Goal: Transaction & Acquisition: Register for event/course

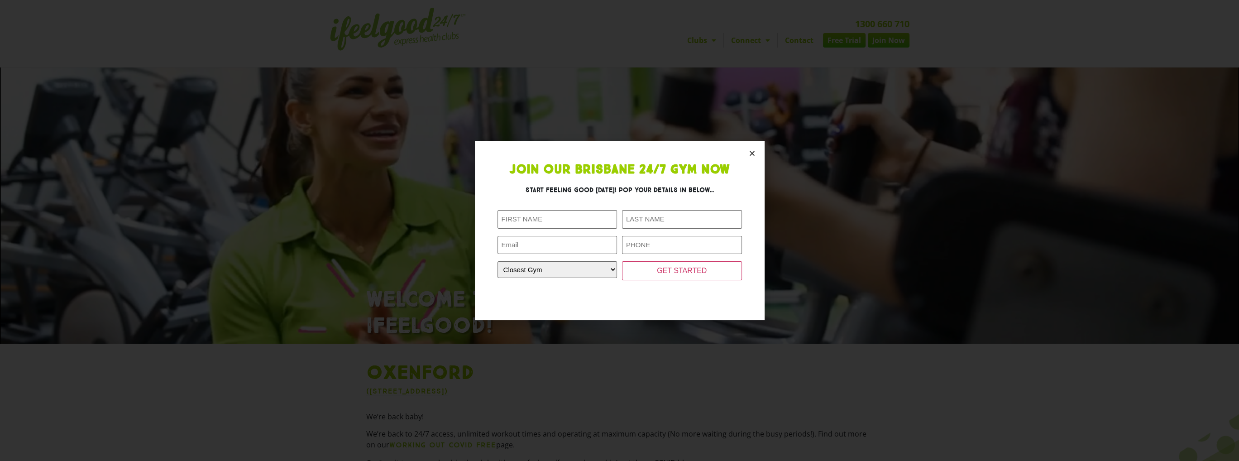
click at [752, 153] on icon "Close" at bounding box center [752, 153] width 7 height 7
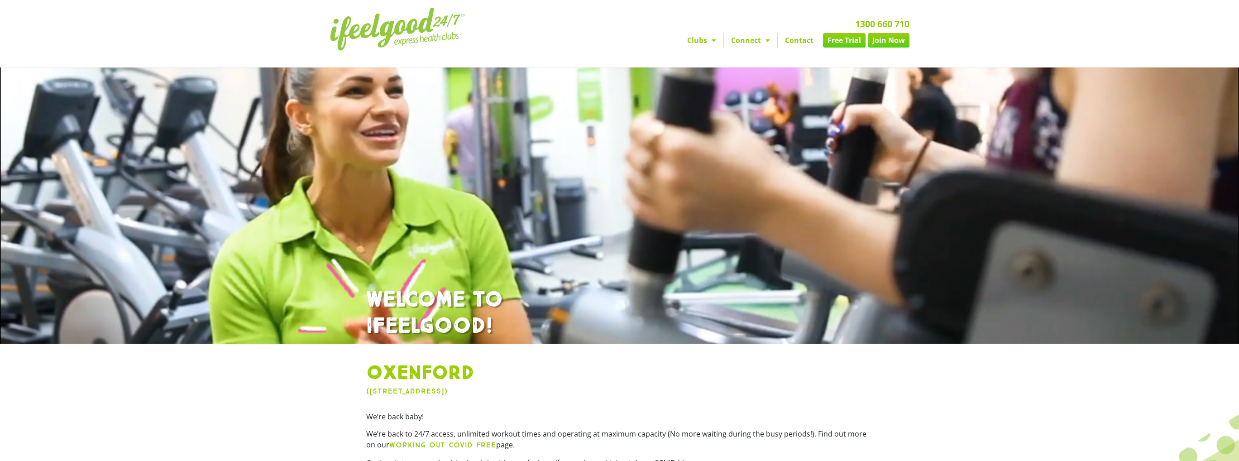
click at [886, 42] on link "Join Now" at bounding box center [889, 40] width 42 height 14
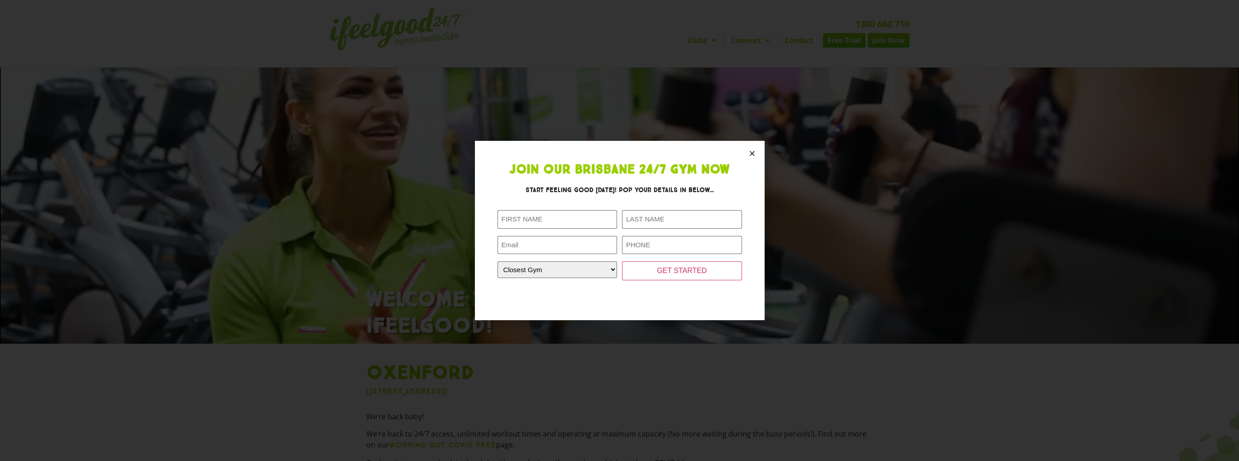
click at [752, 150] on icon "Close" at bounding box center [752, 153] width 7 height 7
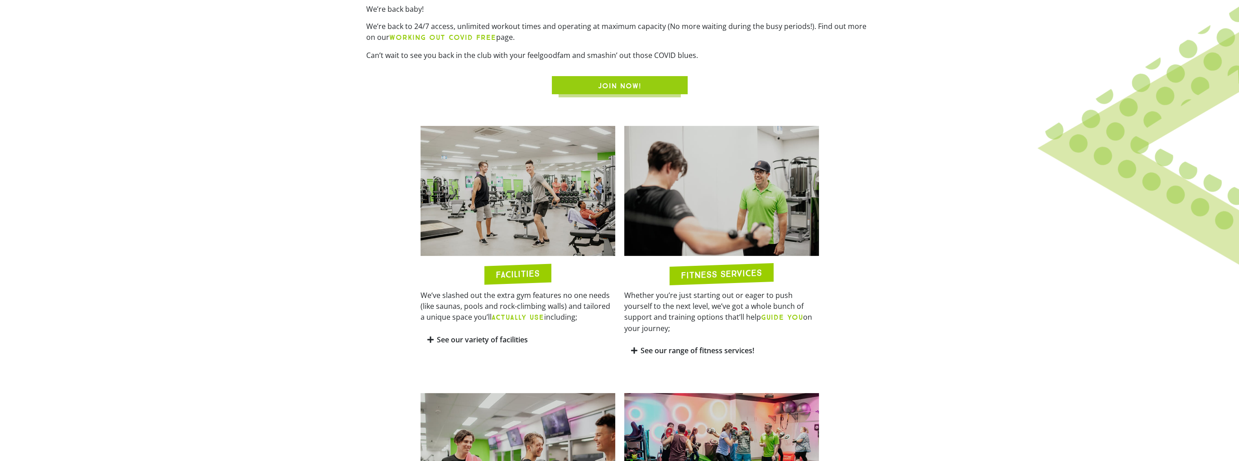
click at [620, 86] on span "JOIN NOW!" at bounding box center [619, 86] width 43 height 11
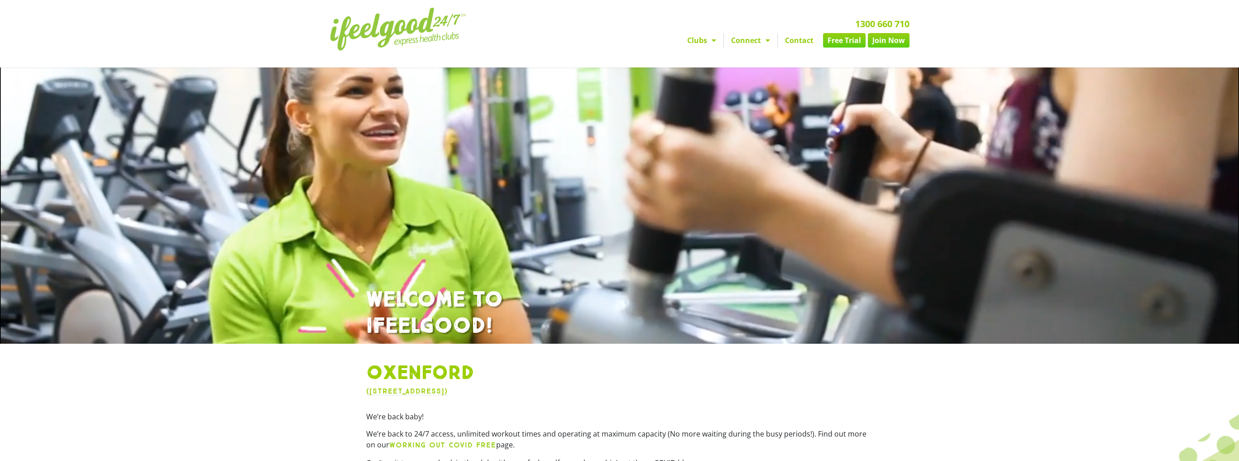
click at [899, 46] on link "Join Now" at bounding box center [889, 40] width 42 height 14
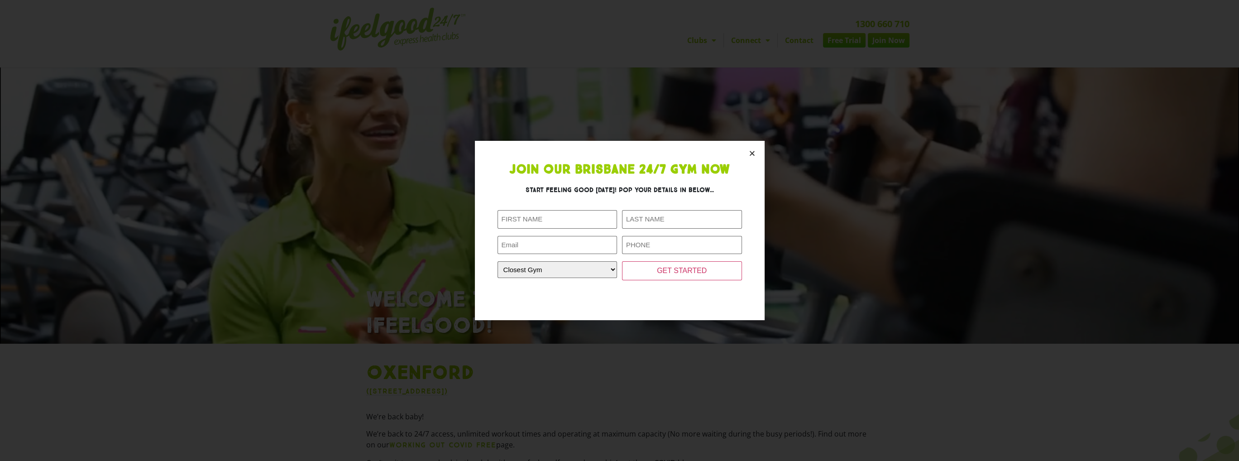
click at [751, 155] on icon "Close" at bounding box center [752, 153] width 7 height 7
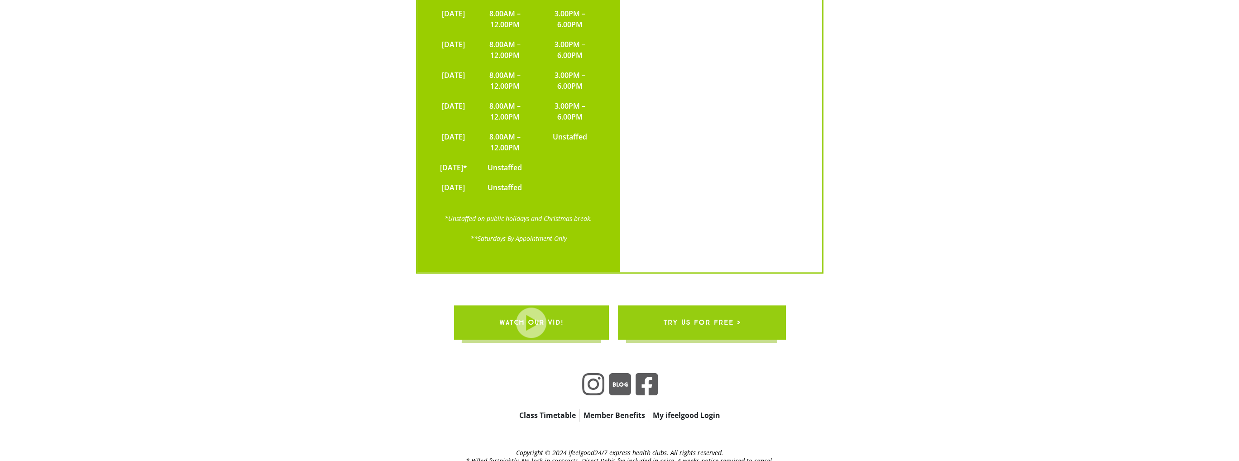
scroll to position [2224, 0]
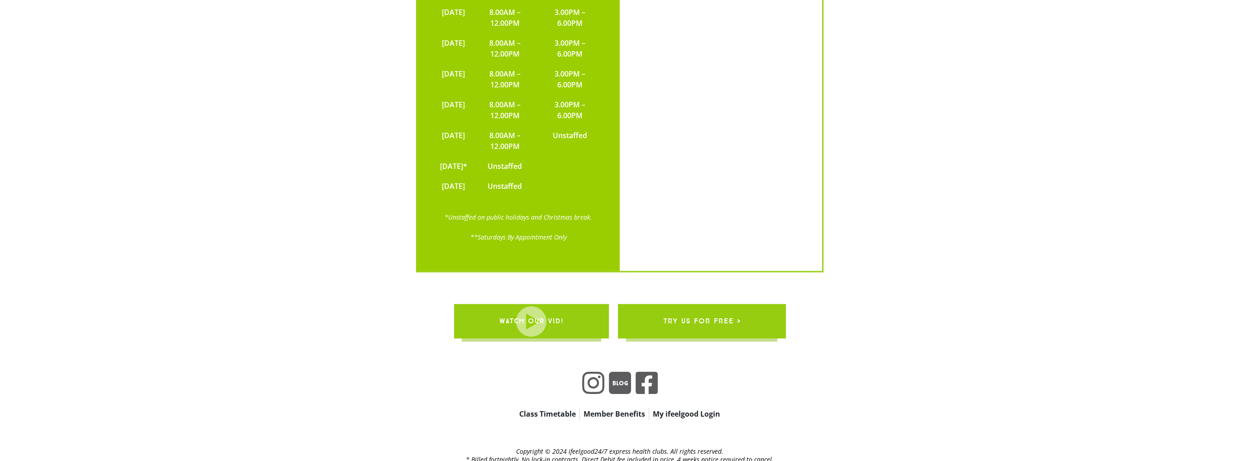
click at [700, 308] on span "try us for free >" at bounding box center [701, 320] width 77 height 25
